Goal: Task Accomplishment & Management: Use online tool/utility

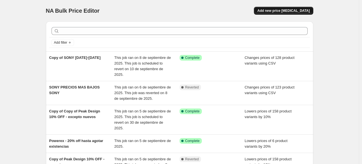
click at [299, 10] on span "Add new price [MEDICAL_DATA]" at bounding box center [283, 10] width 52 height 4
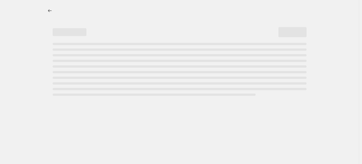
select select "percentage"
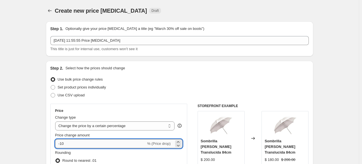
click at [76, 142] on input "-10" at bounding box center [100, 143] width 91 height 9
type input "-15"
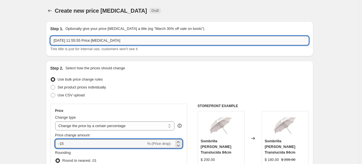
click at [125, 38] on input "[DATE] 11:55:55 Price [MEDICAL_DATA]" at bounding box center [179, 40] width 258 height 9
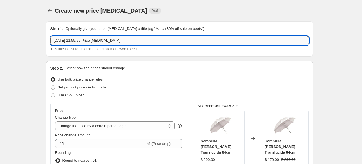
click at [125, 38] on input "[DATE] 11:55:55 Price [MEDICAL_DATA]" at bounding box center [179, 40] width 258 height 9
type input "DJI permanente"
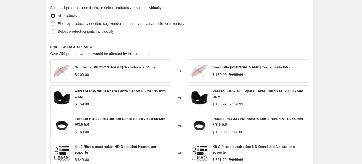
scroll to position [277, 0]
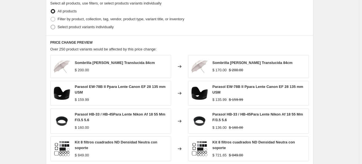
click at [88, 26] on span "Select product variants individually" at bounding box center [86, 27] width 56 height 4
click at [51, 25] on input "Select product variants individually" at bounding box center [51, 25] width 0 height 0
radio input "true"
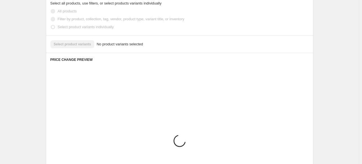
scroll to position [274, 0]
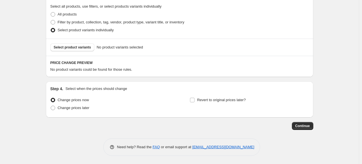
click at [85, 42] on div "Select product variants No product variants selected" at bounding box center [179, 47] width 267 height 17
click at [75, 46] on span "Select product variants" at bounding box center [72, 47] width 37 height 4
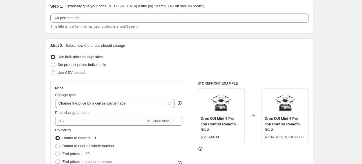
scroll to position [0, 0]
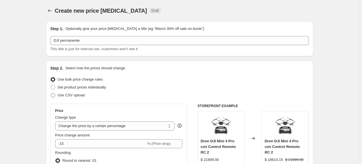
click at [72, 99] on label "Use CSV upload" at bounding box center [67, 95] width 34 height 8
click at [51, 93] on input "Use CSV upload" at bounding box center [51, 93] width 0 height 0
radio input "true"
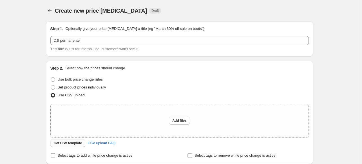
click at [74, 142] on span "Get CSV template" at bounding box center [68, 143] width 28 height 4
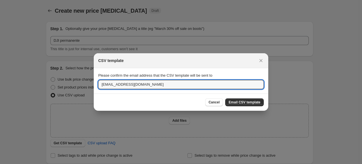
drag, startPoint x: 110, startPoint y: 84, endPoint x: 68, endPoint y: 85, distance: 41.9
type input "[EMAIL_ADDRESS][DOMAIN_NAME]"
click at [242, 102] on span "Email CSV template" at bounding box center [244, 102] width 32 height 4
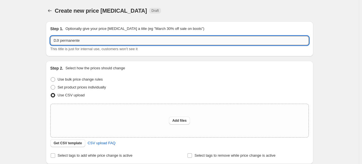
click at [62, 39] on input "DJI permanente" at bounding box center [179, 40] width 258 height 9
click at [100, 40] on input "DJI Mini 4 PRO permanente" at bounding box center [179, 40] width 258 height 9
type input "DJI Mini 4 PRO (PERMANENTE)"
click at [123, 121] on div "Add files" at bounding box center [180, 120] width 258 height 33
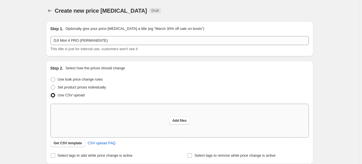
type input "C:\fakepath\DJI - csv_template_user_18617.csv"
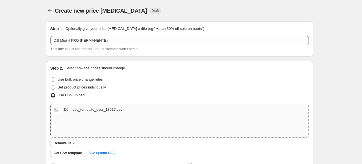
scroll to position [97, 0]
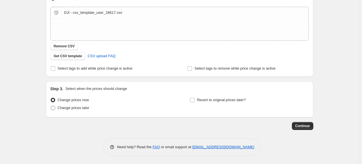
click at [76, 108] on span "Change prices later" at bounding box center [74, 107] width 32 height 4
click at [51, 106] on input "Change prices later" at bounding box center [51, 105] width 0 height 0
radio input "true"
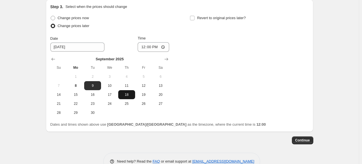
scroll to position [179, 0]
click at [79, 17] on span "Change prices now" at bounding box center [73, 17] width 31 height 4
click at [51, 16] on input "Change prices now" at bounding box center [51, 15] width 0 height 0
radio input "true"
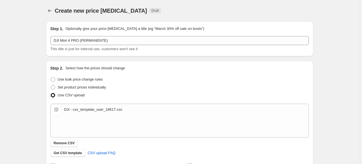
scroll to position [97, 0]
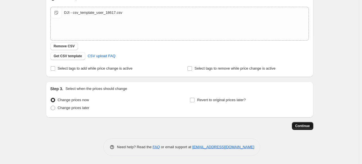
click at [294, 125] on button "Continue" at bounding box center [302, 126] width 21 height 8
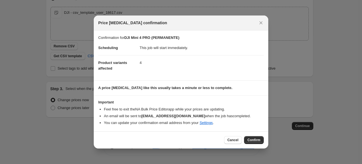
click at [250, 145] on div "Cancel Confirm" at bounding box center [181, 139] width 174 height 17
click at [250, 142] on button "Confirm" at bounding box center [254, 140] width 20 height 8
type input "DJI Mini 4 PRO (PERMANENTE)"
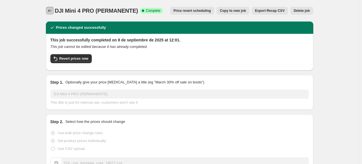
click at [49, 10] on icon "Price change jobs" at bounding box center [50, 11] width 6 height 6
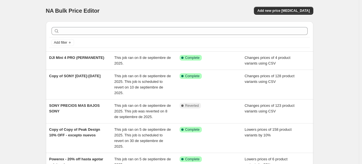
click at [280, 15] on div "NA Bulk Price Editor. This page is ready NA Bulk Price Editor Add new price [ME…" at bounding box center [179, 10] width 267 height 21
click at [283, 13] on button "Add new price [MEDICAL_DATA]" at bounding box center [283, 11] width 59 height 8
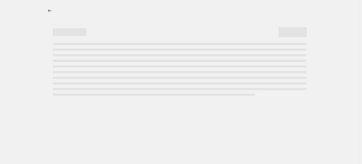
select select "percentage"
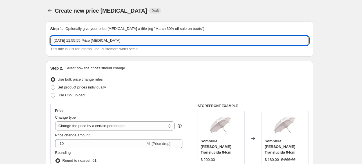
click at [166, 44] on input "[DATE] 11:55:55 Price [MEDICAL_DATA]" at bounding box center [179, 40] width 258 height 9
type input "d"
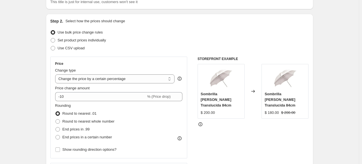
scroll to position [48, 0]
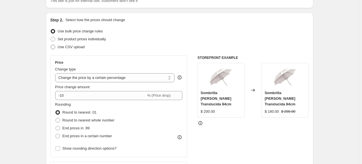
type input "DJI Septiembre"
click at [74, 50] on label "Use CSV upload" at bounding box center [67, 47] width 34 height 8
click at [51, 45] on input "Use CSV upload" at bounding box center [51, 45] width 0 height 0
radio input "true"
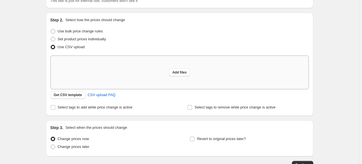
click at [96, 78] on div "Add files" at bounding box center [180, 72] width 258 height 33
type input "C:\fakepath\DJI 2 - csv_template_user_18617.csv"
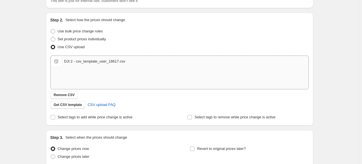
scroll to position [97, 0]
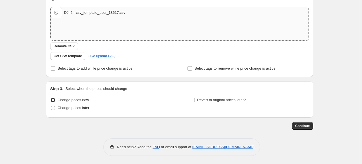
click at [217, 104] on div "Revert to original prices later?" at bounding box center [249, 104] width 119 height 17
click at [213, 100] on span "Revert to original prices later?" at bounding box center [221, 100] width 49 height 4
click at [194, 100] on input "Revert to original prices later?" at bounding box center [192, 100] width 4 height 4
checkbox input "true"
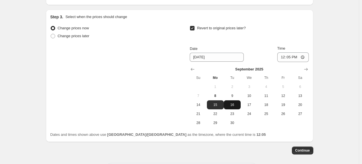
scroll to position [169, 0]
click at [201, 112] on span "21" at bounding box center [198, 113] width 12 height 4
type input "[DATE]"
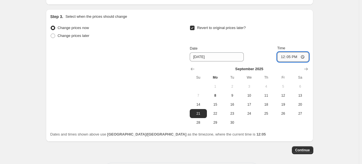
click at [280, 60] on input "12:05" at bounding box center [292, 57] width 31 height 10
type input "23:59"
click at [306, 151] on span "Continue" at bounding box center [302, 150] width 15 height 4
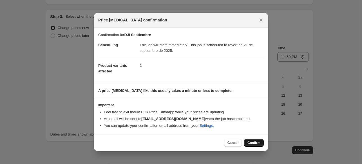
click at [251, 140] on button "Confirm" at bounding box center [254, 143] width 20 height 8
type input "DJI Septiembre"
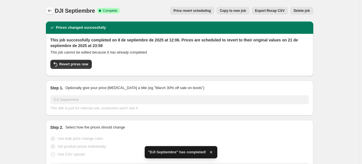
click at [53, 9] on icon "Price change jobs" at bounding box center [50, 11] width 6 height 6
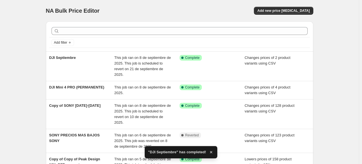
click at [91, 20] on div "NA Bulk Price Editor. This page is ready NA Bulk Price Editor Add new price [ME…" at bounding box center [179, 10] width 267 height 21
click at [61, 21] on div "Add filter" at bounding box center [179, 36] width 267 height 30
drag, startPoint x: 61, startPoint y: 21, endPoint x: 48, endPoint y: 17, distance: 13.1
click at [48, 17] on div "NA Bulk Price Editor. This page is ready NA Bulk Price Editor Add new price [ME…" at bounding box center [179, 10] width 267 height 21
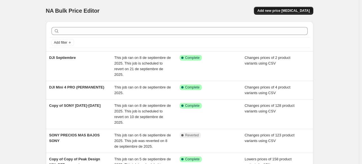
click at [271, 10] on span "Add new price [MEDICAL_DATA]" at bounding box center [283, 10] width 52 height 4
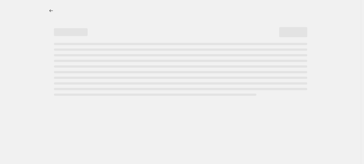
select select "percentage"
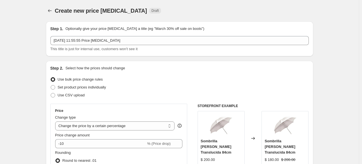
click at [101, 48] on span "This title is just for internal use, customers won't see it" at bounding box center [93, 49] width 87 height 4
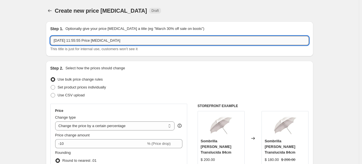
click at [101, 42] on input "[DATE] 11:55:55 Price [MEDICAL_DATA]" at bounding box center [179, 40] width 258 height 9
type input "DJI"
click at [73, 100] on div "Step 2. Select how the prices should change Use bulk price change rules Set pro…" at bounding box center [179, 159] width 258 height 188
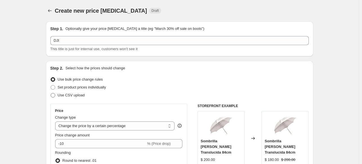
click at [71, 99] on label "Use CSV upload" at bounding box center [67, 95] width 34 height 8
click at [51, 93] on input "Use CSV upload" at bounding box center [51, 93] width 0 height 0
radio input "true"
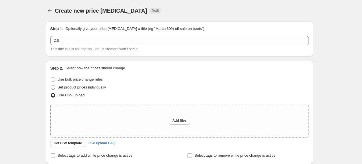
click at [105, 91] on label "Set product prices individually" at bounding box center [78, 87] width 56 height 8
click at [51, 85] on input "Set product prices individually" at bounding box center [51, 85] width 0 height 0
radio input "true"
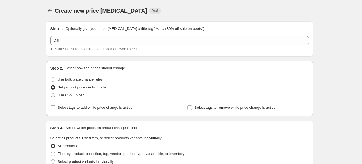
click at [80, 96] on span "Use CSV upload" at bounding box center [71, 95] width 27 height 4
click at [51, 93] on input "Use CSV upload" at bounding box center [51, 93] width 0 height 0
radio input "true"
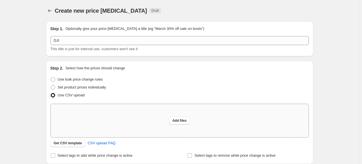
click at [99, 114] on div "Add files" at bounding box center [180, 120] width 258 height 33
type input "C:\fakepath\DJI - csv_template_user_18617.csv"
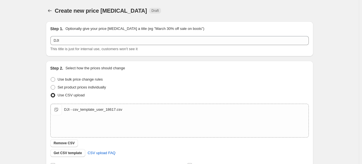
scroll to position [97, 0]
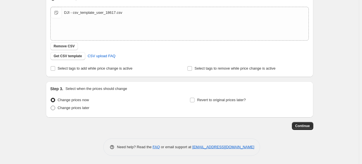
click at [78, 109] on span "Change prices later" at bounding box center [74, 107] width 32 height 4
click at [51, 106] on input "Change prices later" at bounding box center [51, 105] width 0 height 0
radio input "true"
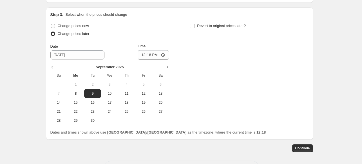
scroll to position [171, 0]
click at [113, 93] on span "10" at bounding box center [109, 93] width 12 height 4
type input "[DATE]"
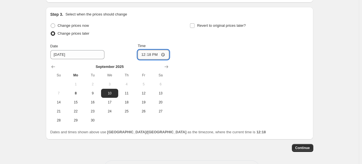
click at [142, 54] on input "12:18" at bounding box center [153, 55] width 31 height 10
type input "23:59"
click at [91, 93] on span "9" at bounding box center [92, 93] width 12 height 4
type input "[DATE]"
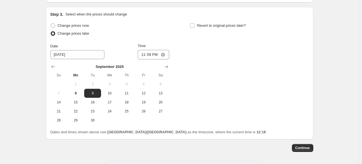
click at [208, 29] on div "Revert to original prices later?" at bounding box center [249, 30] width 119 height 17
click at [208, 26] on span "Revert to original prices later?" at bounding box center [221, 25] width 49 height 4
click at [194, 26] on input "Revert to original prices later?" at bounding box center [192, 25] width 4 height 4
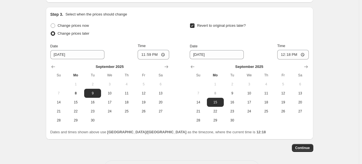
click at [209, 24] on span "Revert to original prices later?" at bounding box center [221, 25] width 49 height 4
click at [194, 24] on input "Revert to original prices later?" at bounding box center [192, 25] width 4 height 4
checkbox input "false"
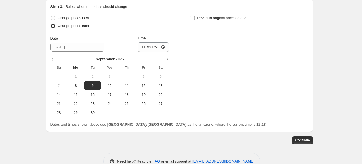
scroll to position [193, 0]
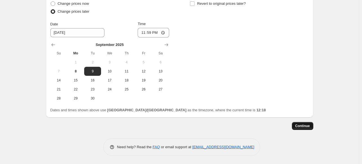
click at [303, 123] on button "Continue" at bounding box center [302, 126] width 21 height 8
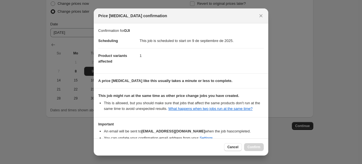
scroll to position [30, 0]
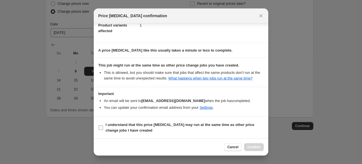
click at [222, 122] on b "I understand that this price [MEDICAL_DATA] may run at the same time as other p…" at bounding box center [179, 127] width 148 height 10
click at [103, 125] on input "I understand that this price [MEDICAL_DATA] may run at the same time as other p…" at bounding box center [100, 127] width 4 height 4
checkbox input "true"
click at [253, 146] on span "Confirm" at bounding box center [253, 147] width 13 height 4
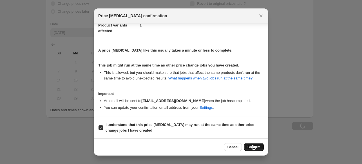
type input "DJI"
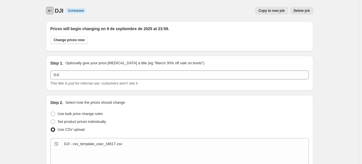
click at [52, 9] on icon "Price change jobs" at bounding box center [50, 11] width 6 height 6
